Goal: Transaction & Acquisition: Purchase product/service

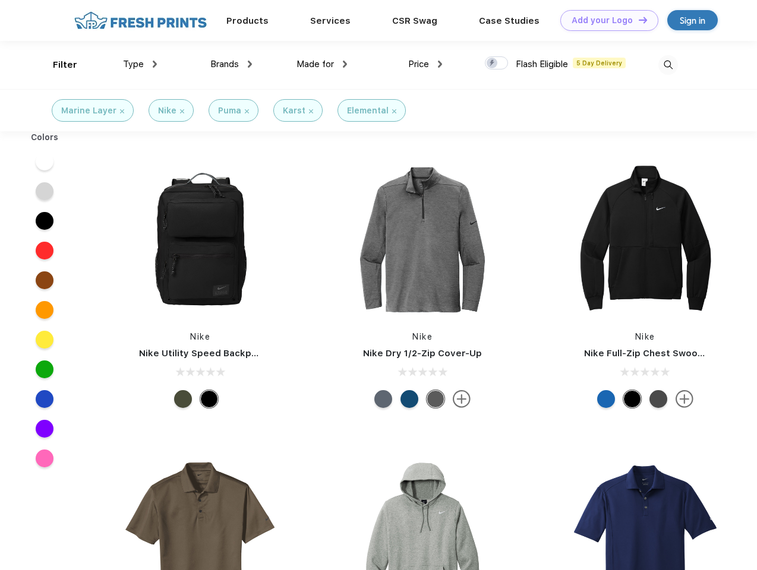
click at [605, 20] on link "Add your Logo Design Tool" at bounding box center [609, 20] width 98 height 21
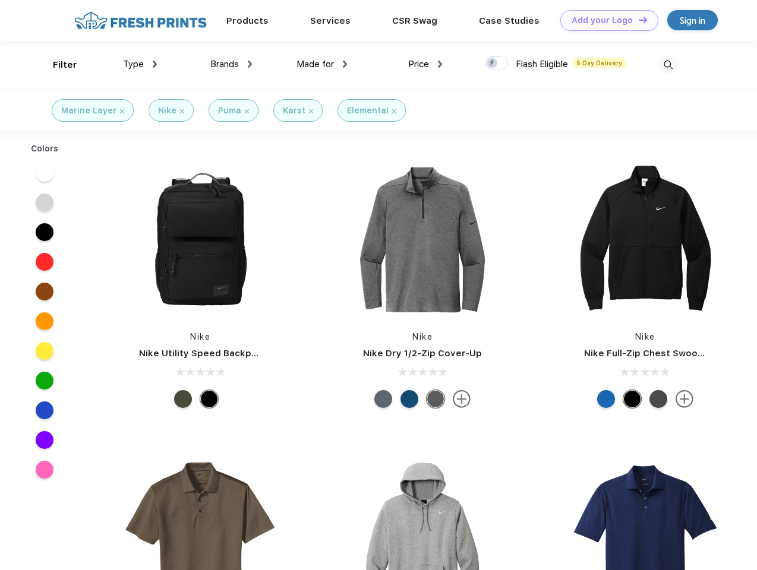
click at [0, 0] on div "Design Tool" at bounding box center [0, 0] width 0 height 0
click at [637, 20] on link "Add your Logo Design Tool" at bounding box center [609, 20] width 98 height 21
click at [57, 65] on div "Filter" at bounding box center [65, 65] width 24 height 14
click at [140, 64] on span "Type" at bounding box center [133, 64] width 21 height 11
click at [231, 64] on span "Brands" at bounding box center [224, 64] width 29 height 11
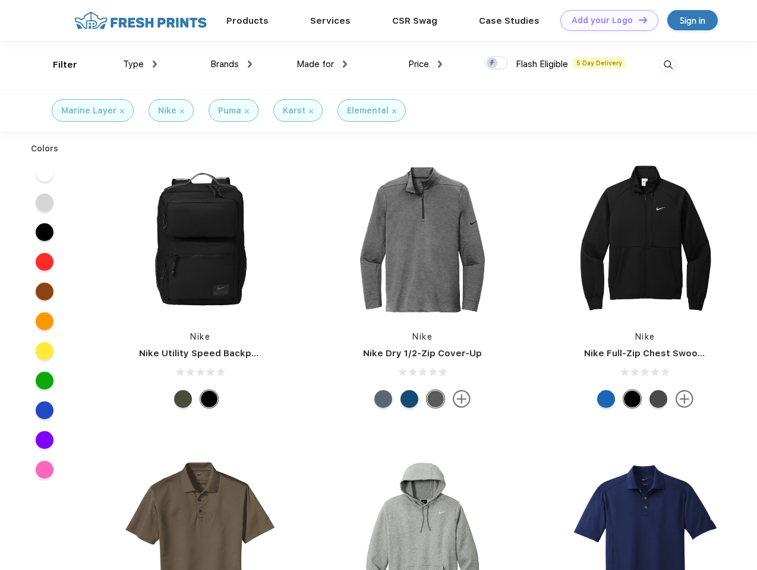
click at [322, 64] on span "Made for" at bounding box center [314, 64] width 37 height 11
click at [425, 64] on span "Price" at bounding box center [418, 64] width 21 height 11
click at [497, 64] on div at bounding box center [496, 62] width 23 height 13
click at [492, 64] on input "checkbox" at bounding box center [489, 60] width 8 height 8
click at [668, 65] on img at bounding box center [668, 65] width 20 height 20
